Goal: Find specific page/section: Find specific page/section

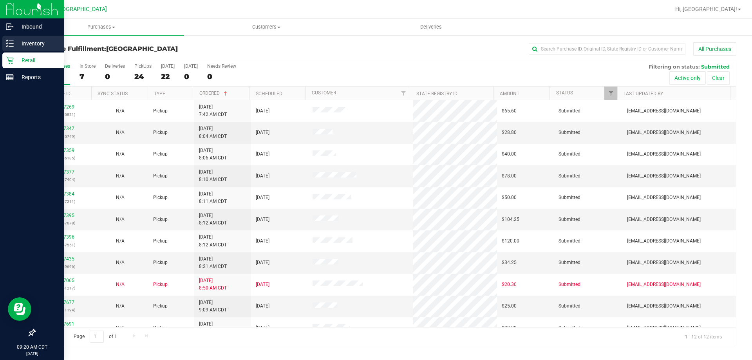
click at [29, 42] on p "Inventory" at bounding box center [37, 43] width 47 height 9
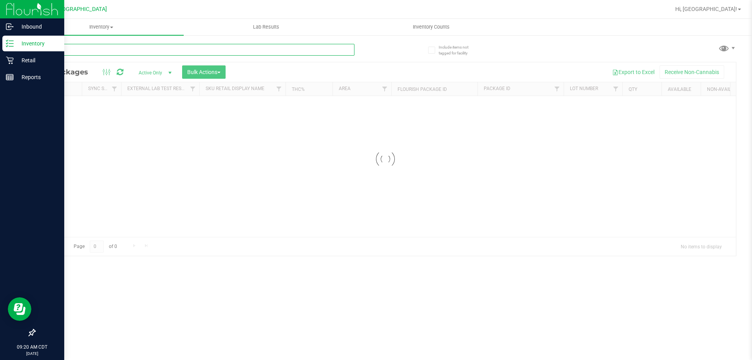
click at [153, 49] on input "text" at bounding box center [194, 50] width 320 height 12
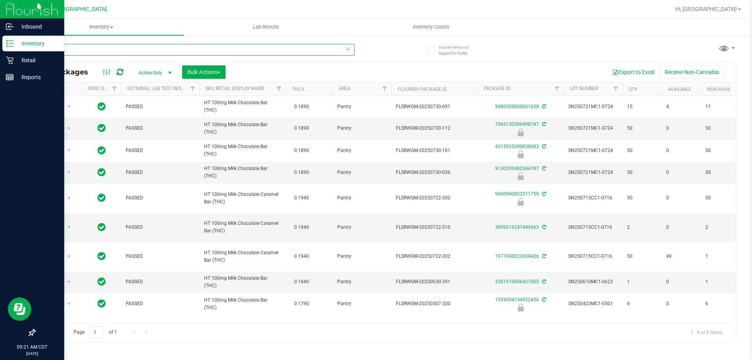
type input "m"
